Goal: Book appointment/travel/reservation

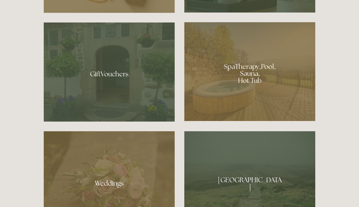
scroll to position [431, 0]
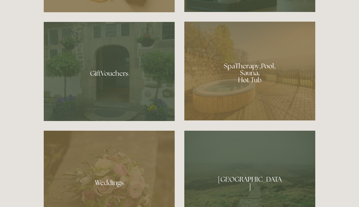
click at [249, 73] on div at bounding box center [249, 71] width 131 height 99
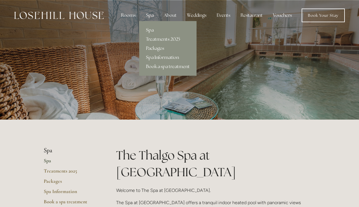
click at [156, 57] on link "Spa Information" at bounding box center [167, 57] width 57 height 9
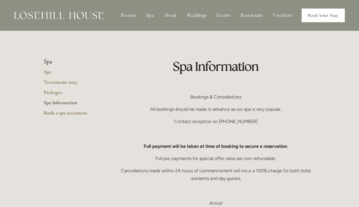
click at [324, 16] on link "Book Your Stay" at bounding box center [323, 16] width 43 height 14
